Goal: Task Accomplishment & Management: Use online tool/utility

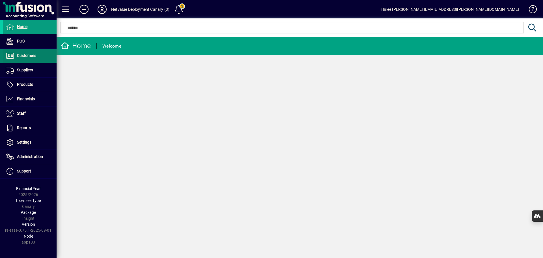
click at [25, 53] on span "Customers" at bounding box center [26, 55] width 19 height 5
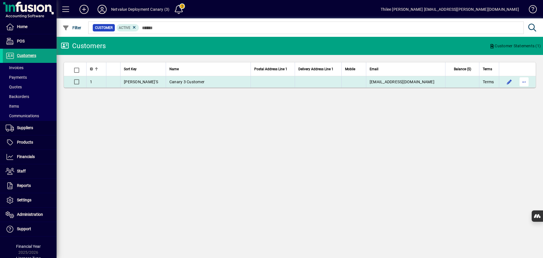
click at [526, 84] on span "button" at bounding box center [524, 82] width 14 height 14
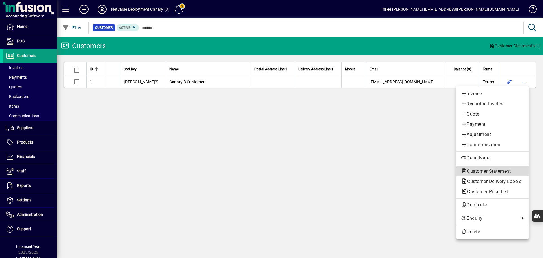
click at [491, 173] on span "Customer Statement" at bounding box center [487, 170] width 53 height 5
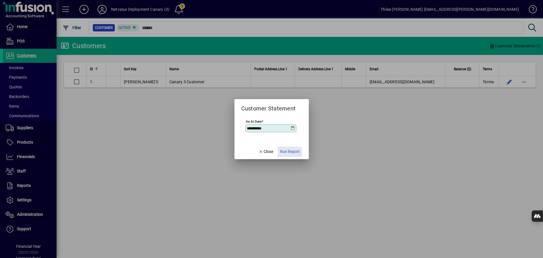
click at [292, 153] on span "Run Report" at bounding box center [290, 151] width 20 height 6
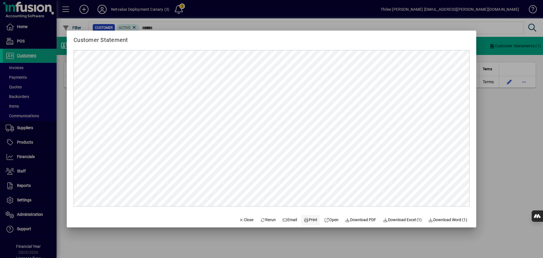
click at [308, 218] on span "Print" at bounding box center [311, 220] width 14 height 6
click at [289, 216] on span at bounding box center [289, 220] width 19 height 14
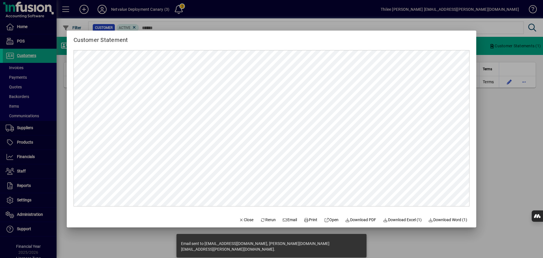
click at [506, 136] on div at bounding box center [271, 129] width 543 height 258
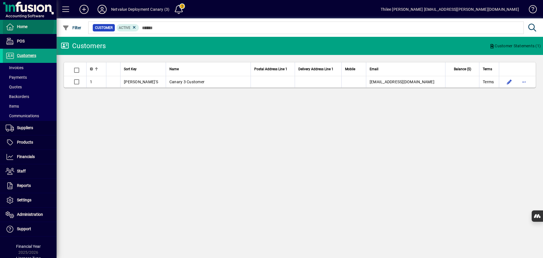
click at [26, 24] on span "Home" at bounding box center [22, 26] width 10 height 5
